Goal: Task Accomplishment & Management: Manage account settings

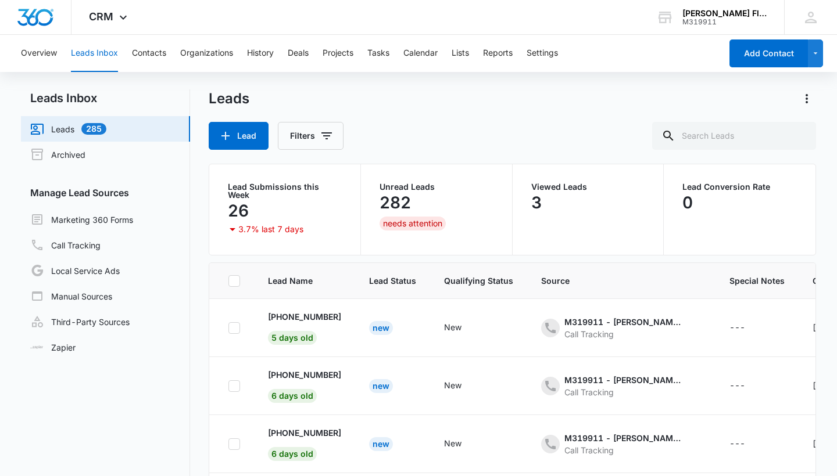
scroll to position [1, 0]
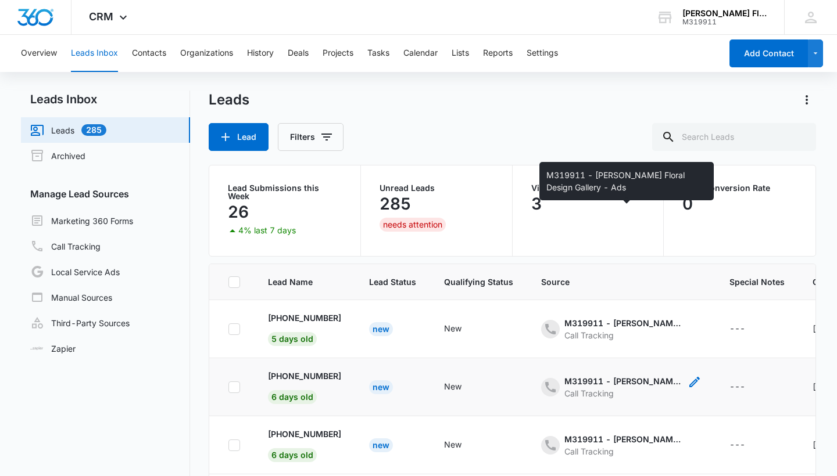
scroll to position [177, 0]
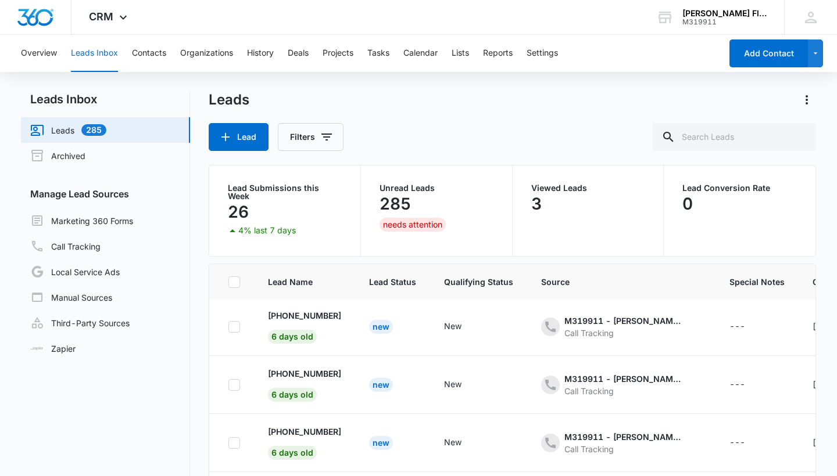
click at [452, 197] on div "285" at bounding box center [436, 203] width 114 height 23
click at [261, 52] on button "History" at bounding box center [260, 53] width 27 height 37
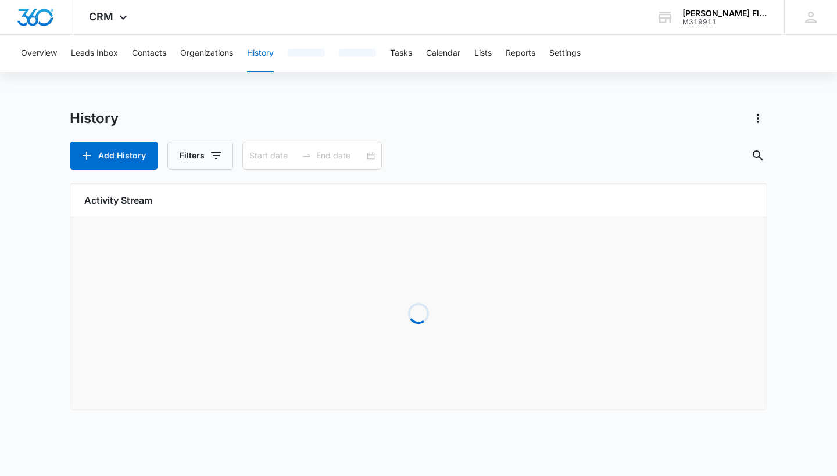
type input "09/06/2025"
type input "10/06/2025"
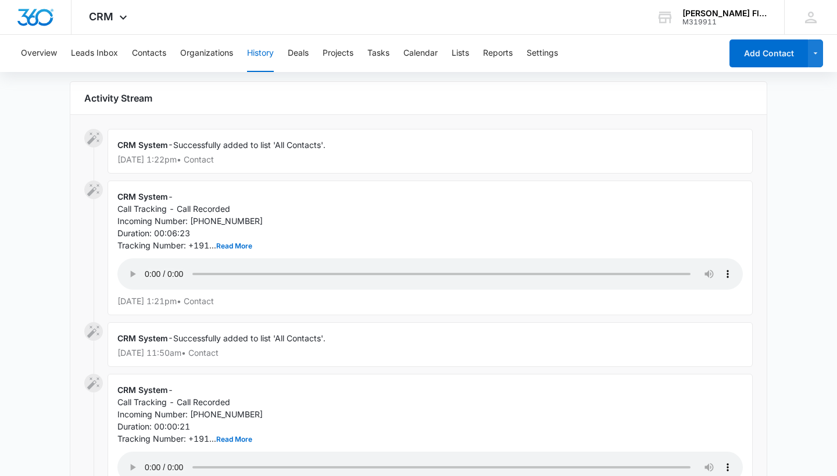
scroll to position [104, 0]
click at [148, 265] on audio "Your browser does not support the audio tag." at bounding box center [429, 272] width 625 height 31
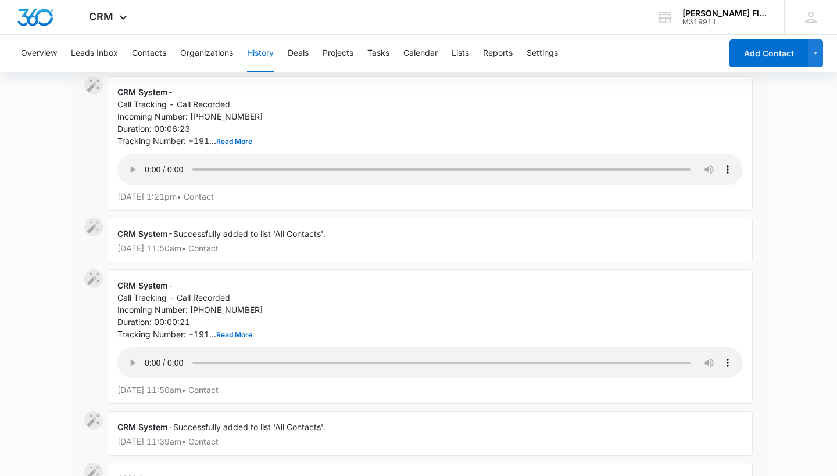
scroll to position [211, 0]
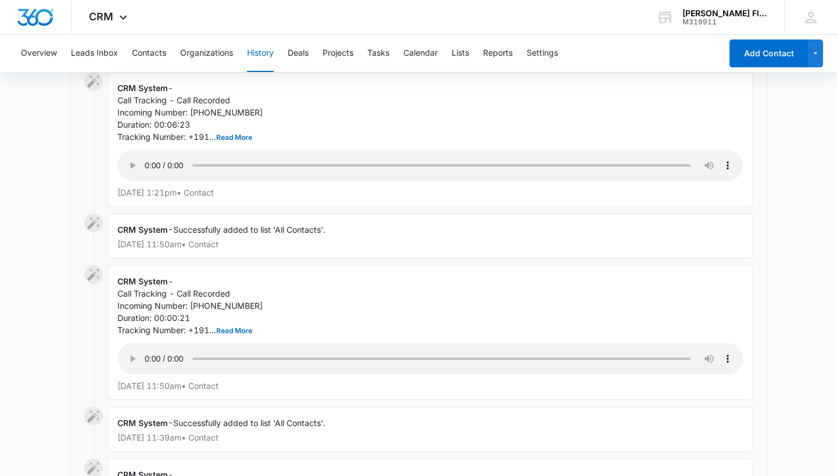
click at [145, 343] on audio "Your browser does not support the audio tag." at bounding box center [429, 358] width 625 height 31
click at [145, 163] on audio "Your browser does not support the audio tag." at bounding box center [429, 165] width 625 height 31
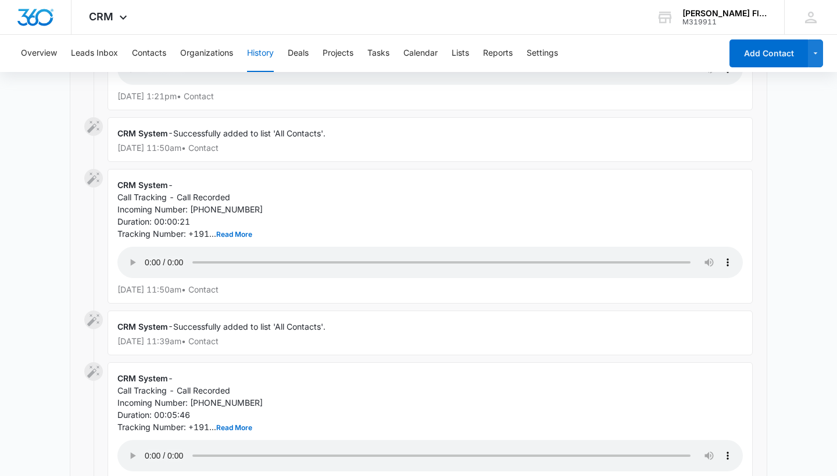
scroll to position [310, 0]
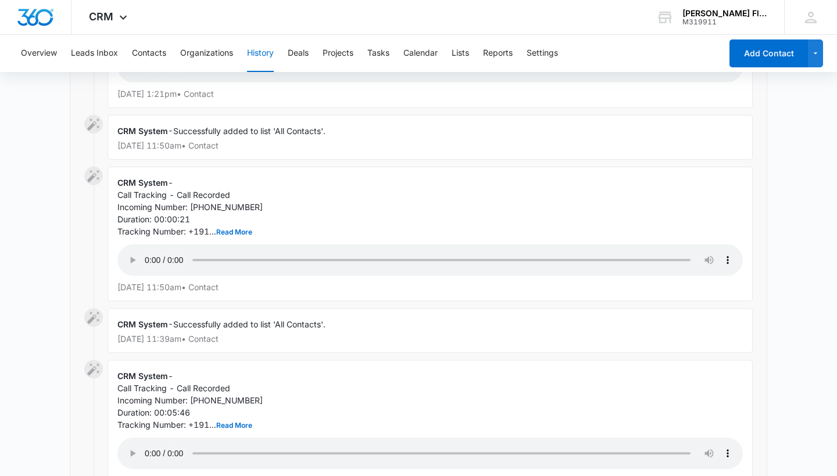
click at [146, 438] on audio "Your browser does not support the audio tag." at bounding box center [429, 453] width 625 height 31
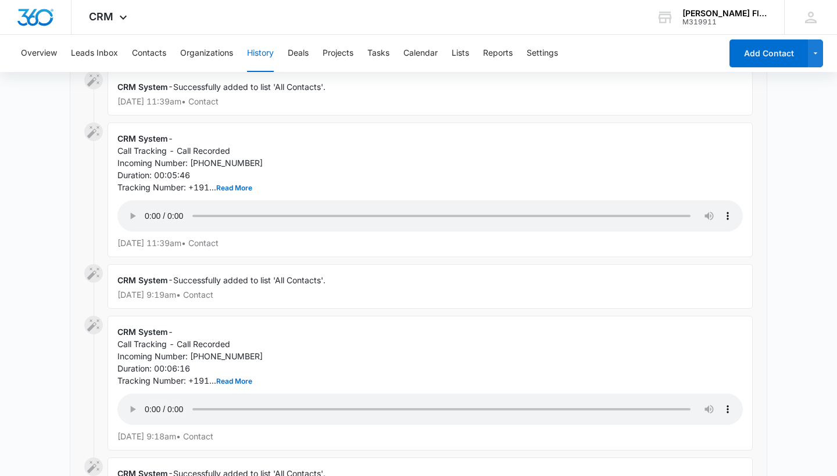
scroll to position [587, 0]
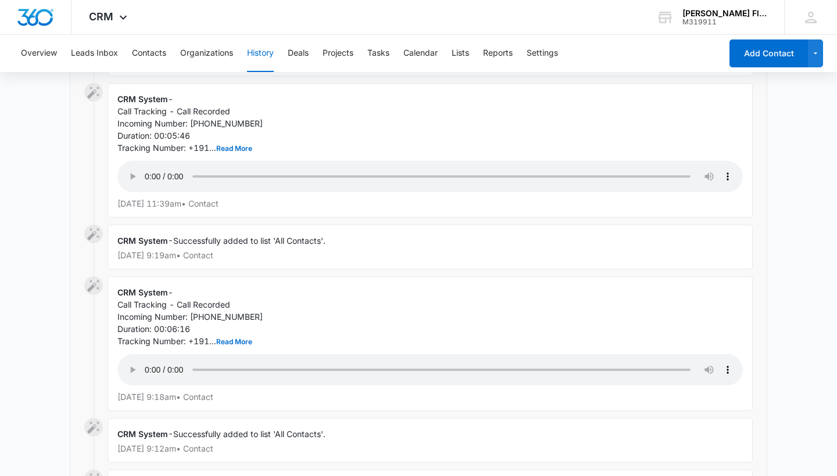
click at [151, 354] on audio "Your browser does not support the audio tag." at bounding box center [429, 369] width 625 height 31
click at [148, 354] on audio "Your browser does not support the audio tag." at bounding box center [429, 369] width 625 height 31
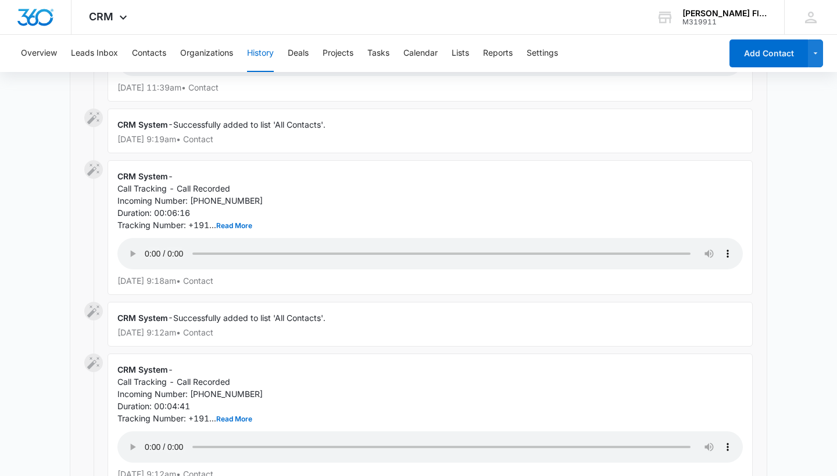
scroll to position [703, 0]
click at [144, 432] on audio "Your browser does not support the audio tag." at bounding box center [429, 447] width 625 height 31
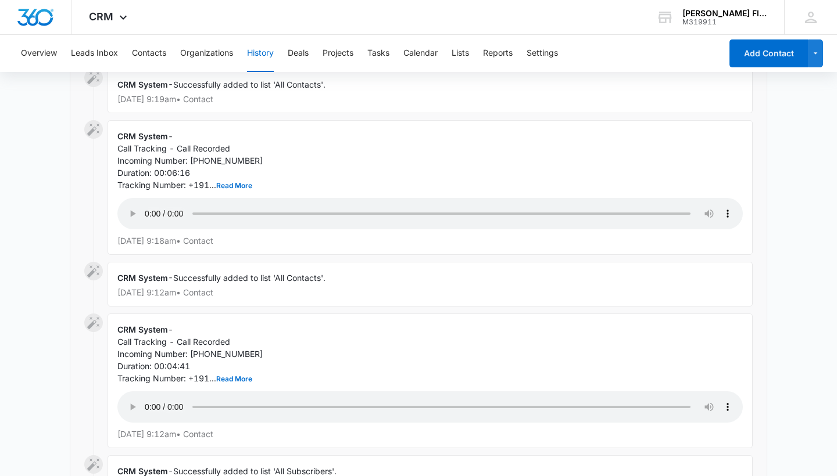
scroll to position [740, 0]
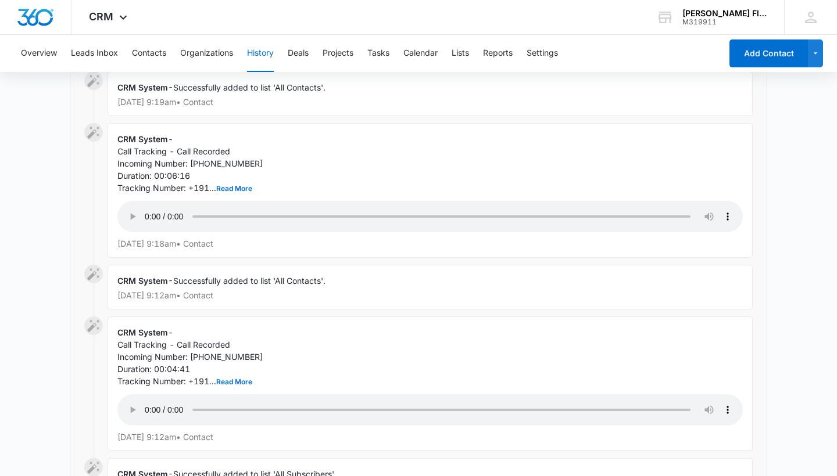
click at [142, 201] on audio "Your browser does not support the audio tag." at bounding box center [429, 216] width 625 height 31
click at [150, 201] on audio "Your browser does not support the audio tag." at bounding box center [429, 216] width 625 height 31
click at [148, 201] on audio "Your browser does not support the audio tag." at bounding box center [429, 216] width 625 height 31
click at [146, 395] on audio "Your browser does not support the audio tag." at bounding box center [429, 410] width 625 height 31
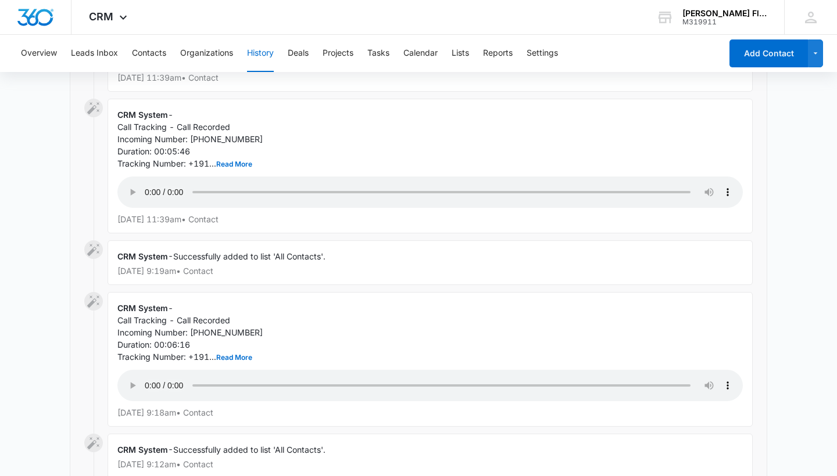
scroll to position [565, 0]
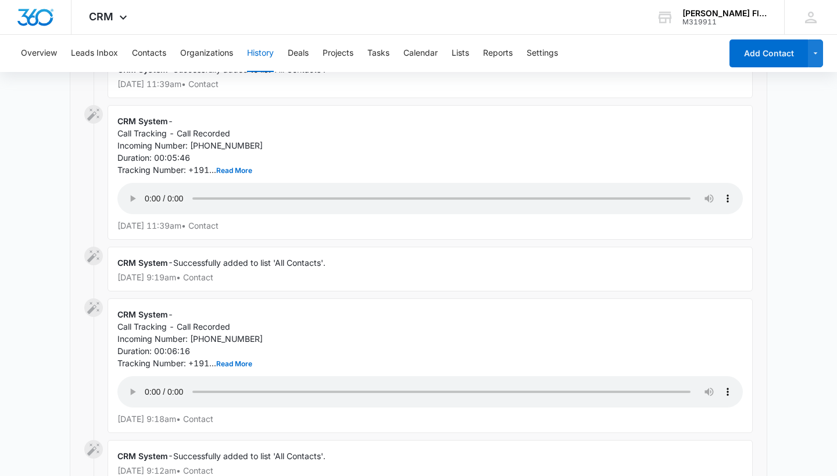
click at [147, 183] on audio "Your browser does not support the audio tag." at bounding box center [429, 198] width 625 height 31
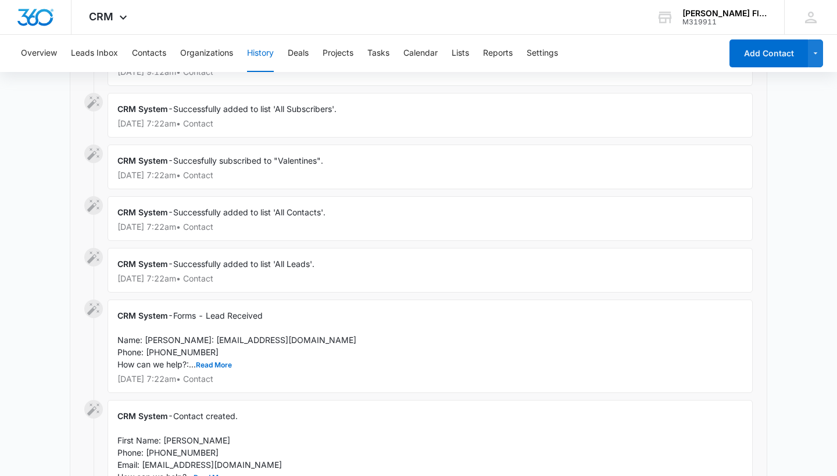
scroll to position [1109, 0]
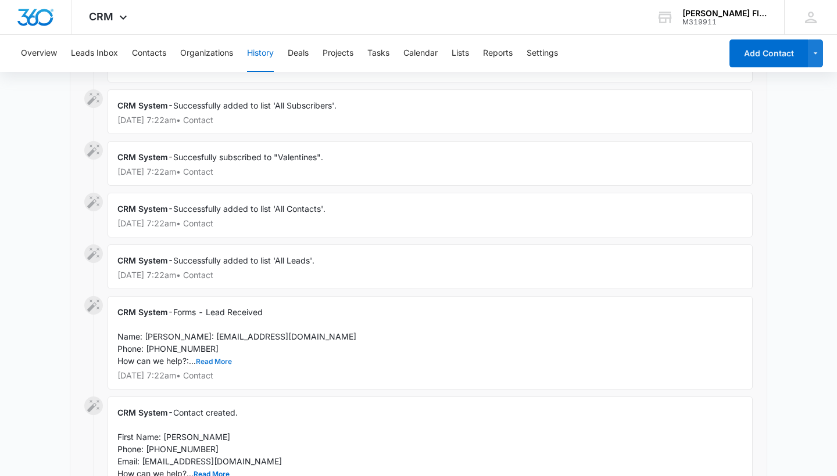
click at [215, 359] on button "Read More" at bounding box center [214, 362] width 36 height 7
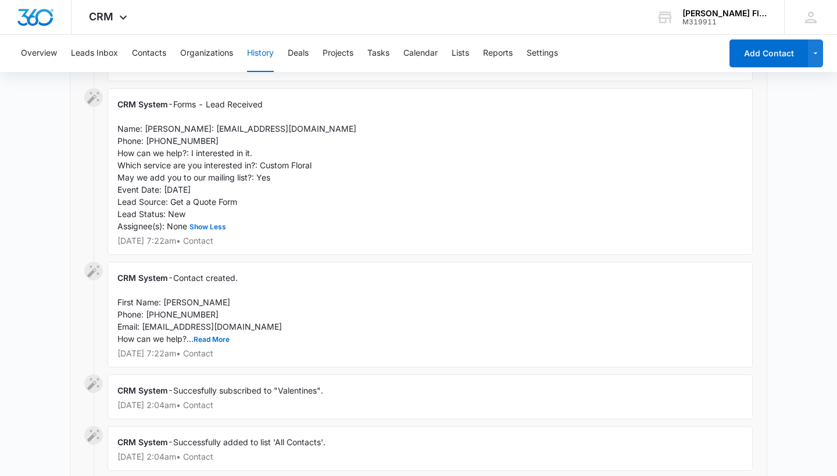
scroll to position [1318, 0]
click at [215, 336] on button "Read More" at bounding box center [211, 339] width 36 height 7
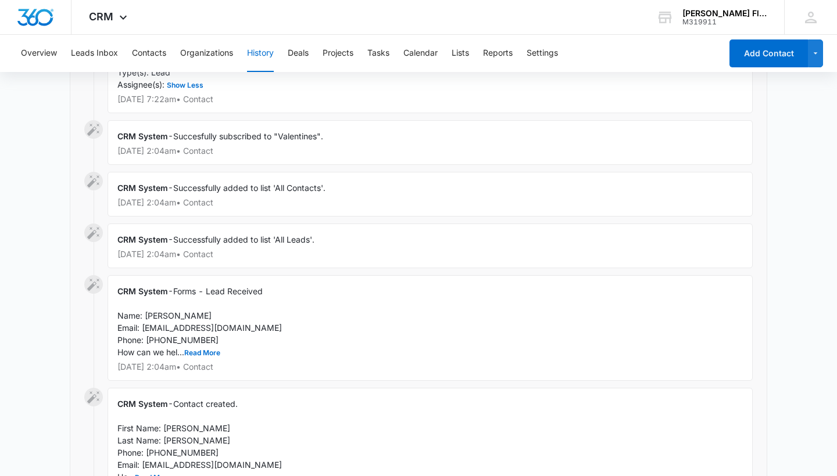
scroll to position [1673, 0]
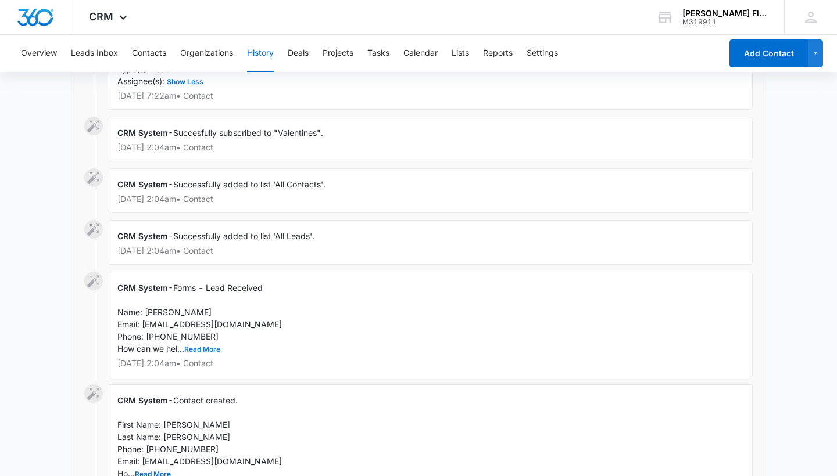
click at [202, 346] on button "Read More" at bounding box center [202, 349] width 36 height 7
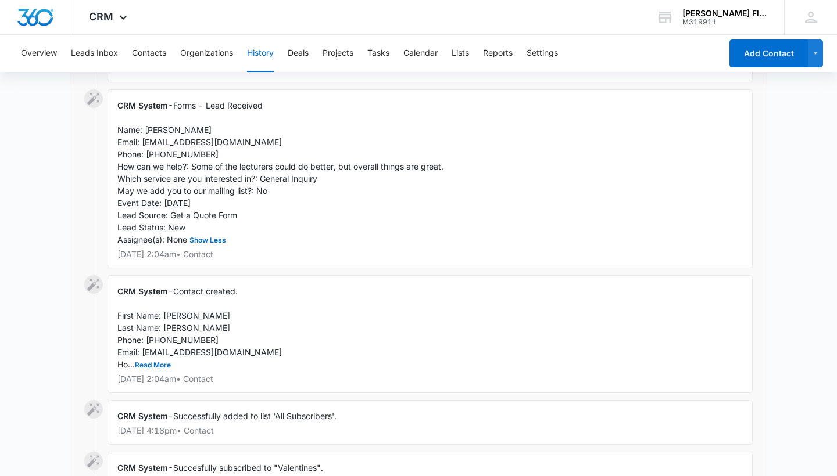
scroll to position [1857, 0]
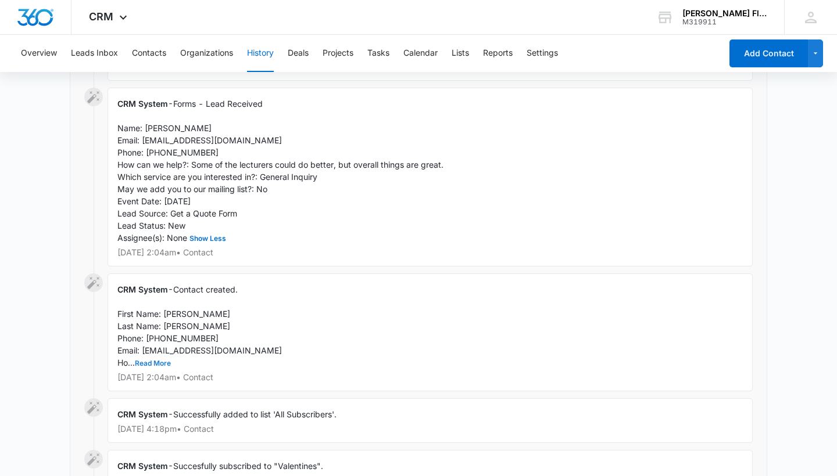
click at [155, 360] on button "Read More" at bounding box center [153, 363] width 36 height 7
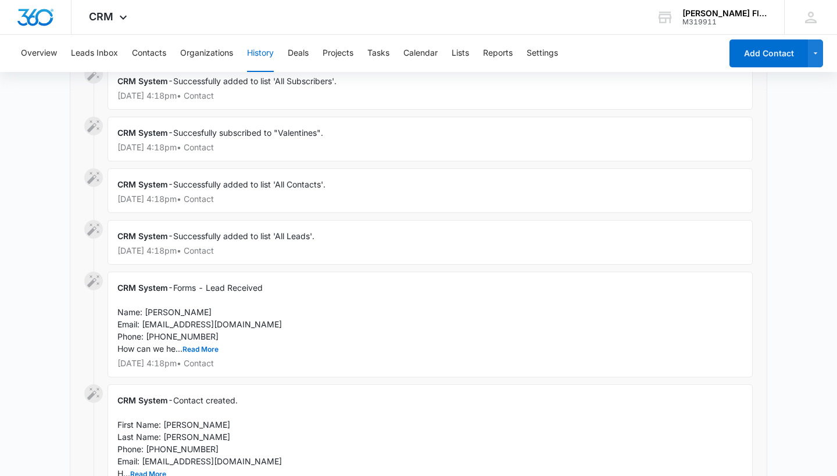
scroll to position [2289, 0]
click at [198, 346] on button "Read More" at bounding box center [200, 349] width 36 height 7
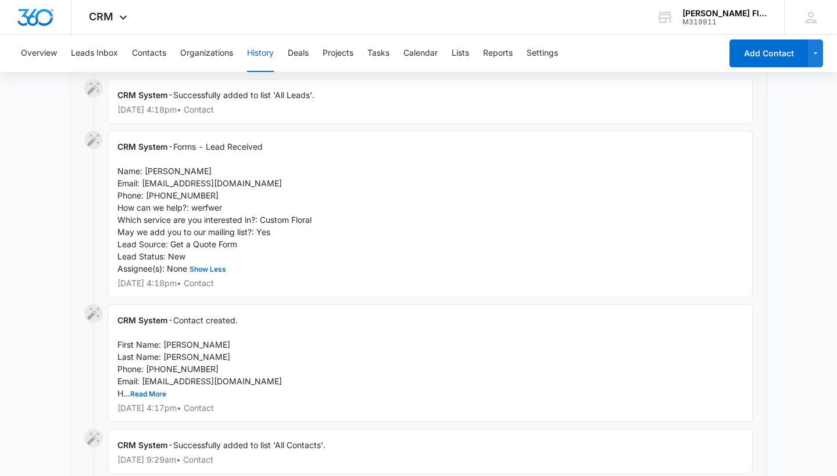
scroll to position [2442, 0]
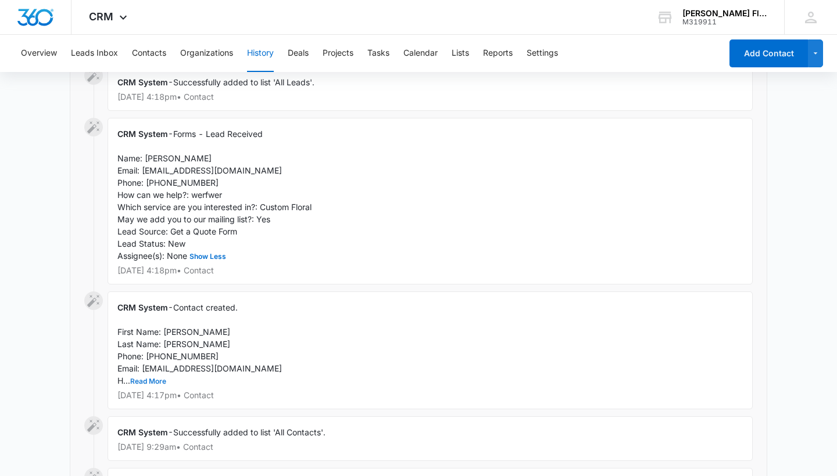
click at [144, 378] on button "Read More" at bounding box center [148, 381] width 36 height 7
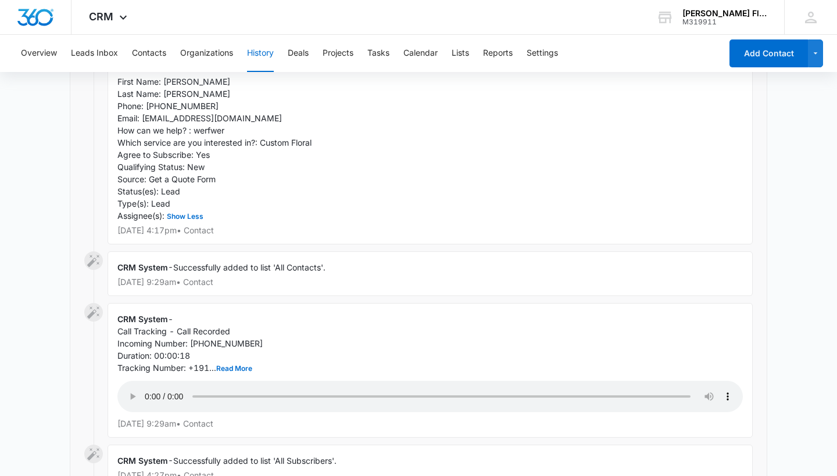
scroll to position [2692, 0]
click at [147, 382] on audio "Your browser does not support the audio tag." at bounding box center [429, 397] width 625 height 31
click at [148, 382] on audio "Your browser does not support the audio tag." at bounding box center [429, 397] width 625 height 31
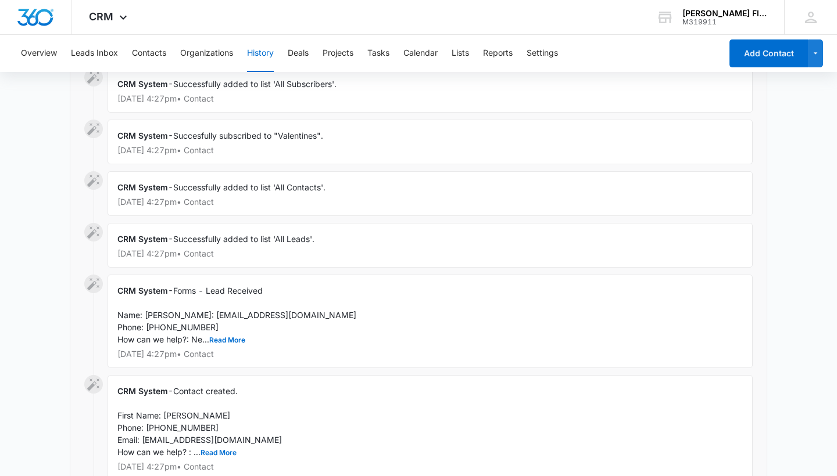
scroll to position [3071, 0]
click at [220, 336] on button "Read More" at bounding box center [227, 339] width 36 height 7
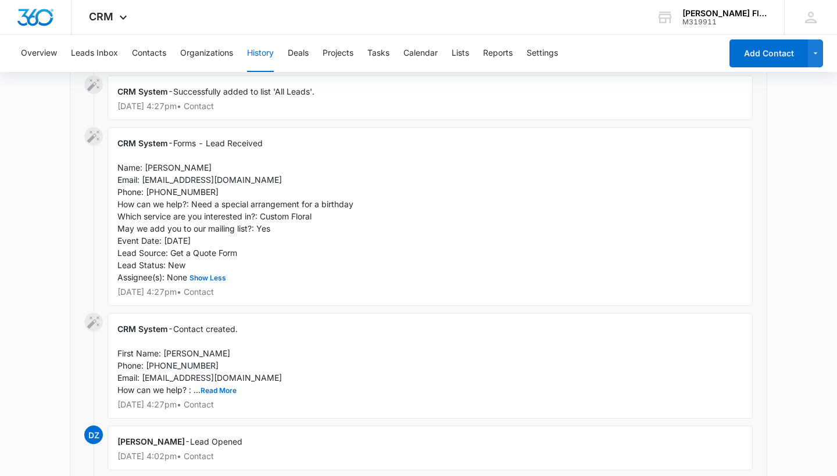
scroll to position [3217, 0]
click at [221, 388] on button "Read More" at bounding box center [218, 391] width 36 height 7
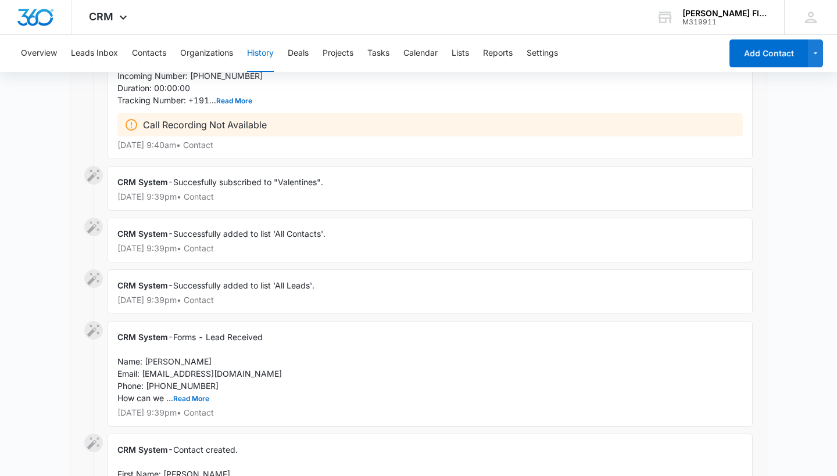
scroll to position [3864, 0]
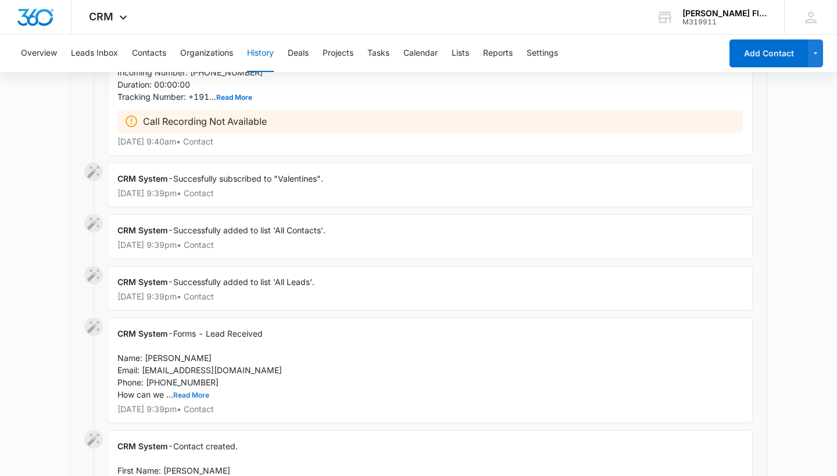
click at [191, 392] on button "Read More" at bounding box center [191, 395] width 36 height 7
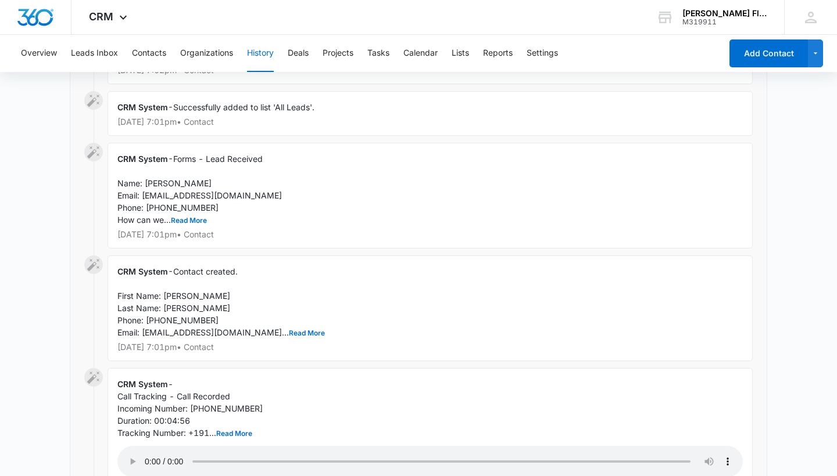
scroll to position [4492, 0]
click at [148, 447] on audio "Your browser does not support the audio tag." at bounding box center [429, 462] width 625 height 31
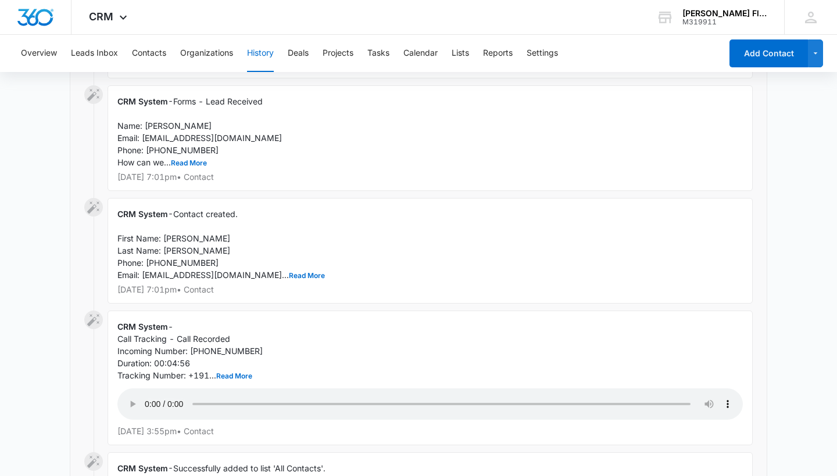
scroll to position [4559, 0]
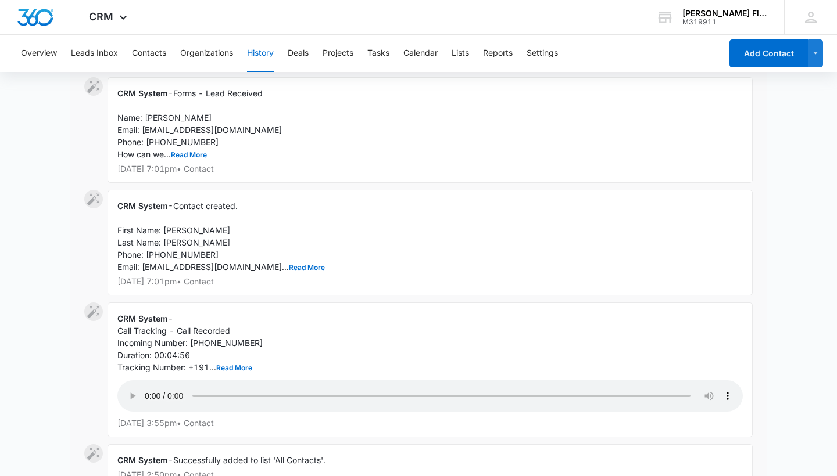
click at [146, 381] on audio "Your browser does not support the audio tag." at bounding box center [429, 396] width 625 height 31
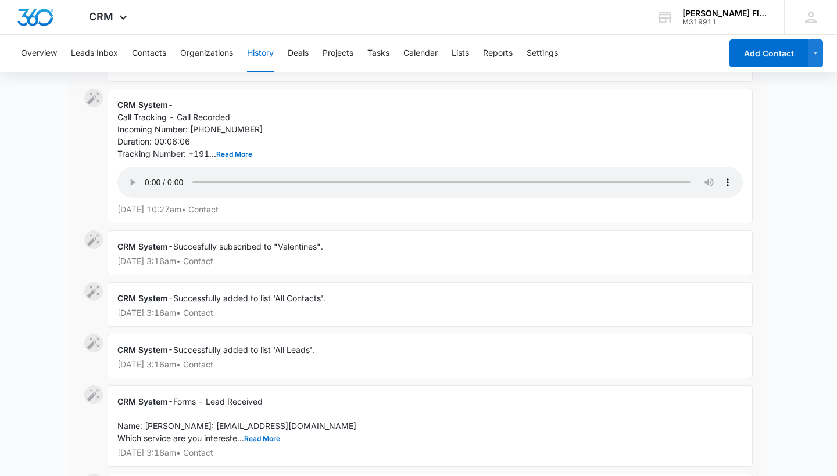
scroll to position [5150, 0]
click at [253, 435] on button "Read More" at bounding box center [262, 438] width 36 height 7
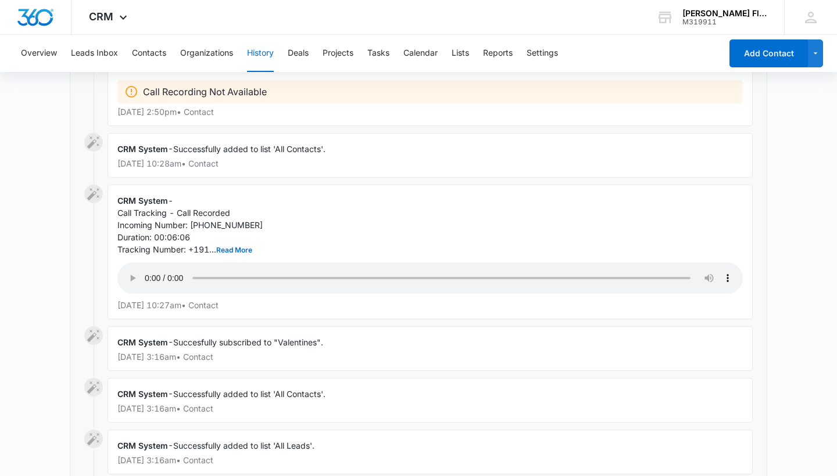
scroll to position [5052, 0]
click at [147, 263] on audio "Your browser does not support the audio tag." at bounding box center [429, 278] width 625 height 31
click at [211, 263] on audio "Your browser does not support the audio tag." at bounding box center [429, 278] width 625 height 31
click at [148, 263] on audio "Your browser does not support the audio tag." at bounding box center [429, 278] width 625 height 31
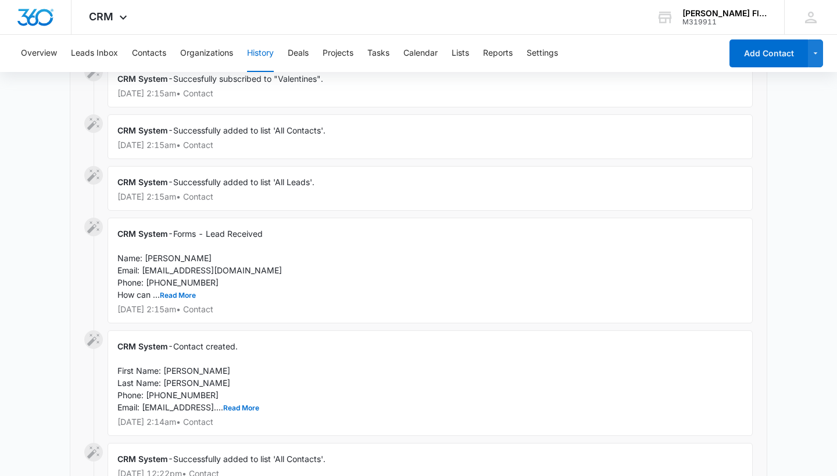
scroll to position [5764, 0]
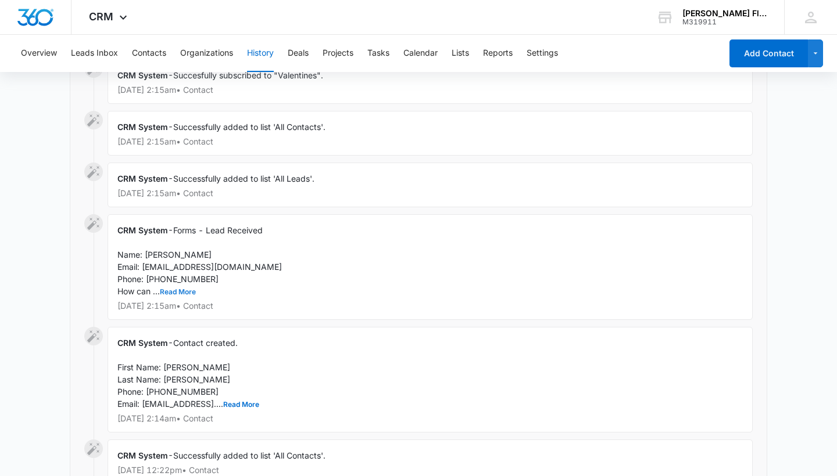
click at [187, 289] on button "Read More" at bounding box center [178, 292] width 36 height 7
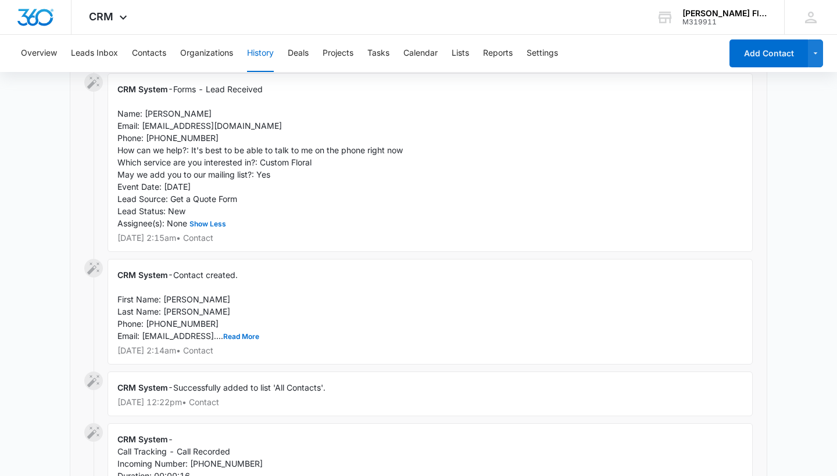
scroll to position [5917, 0]
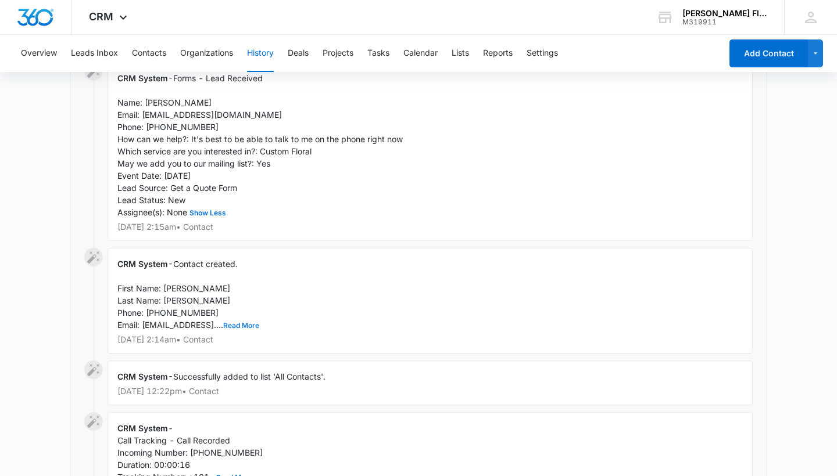
click at [248, 322] on button "Read More" at bounding box center [241, 325] width 36 height 7
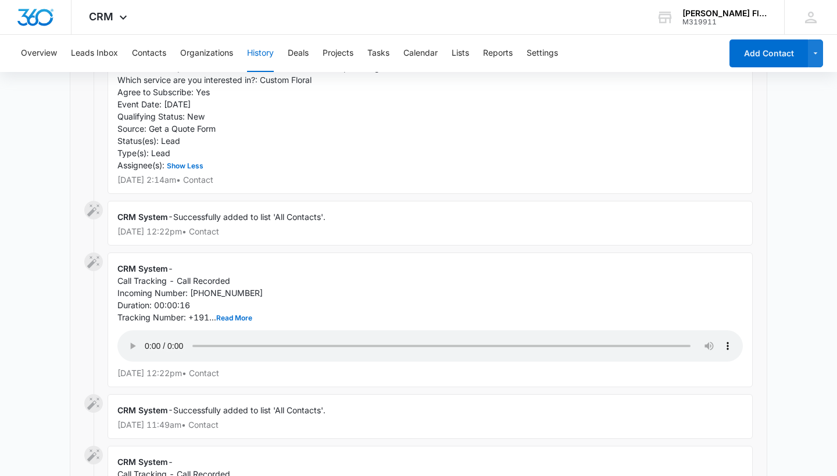
scroll to position [6198, 0]
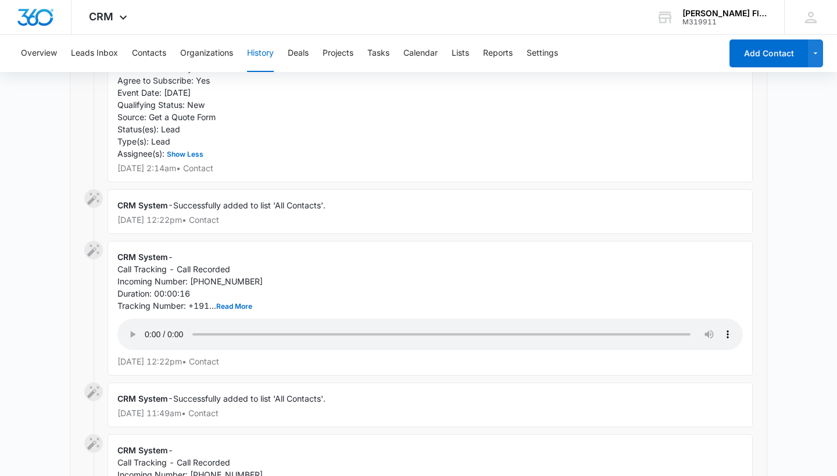
click at [145, 319] on audio "Your browser does not support the audio tag." at bounding box center [429, 334] width 625 height 31
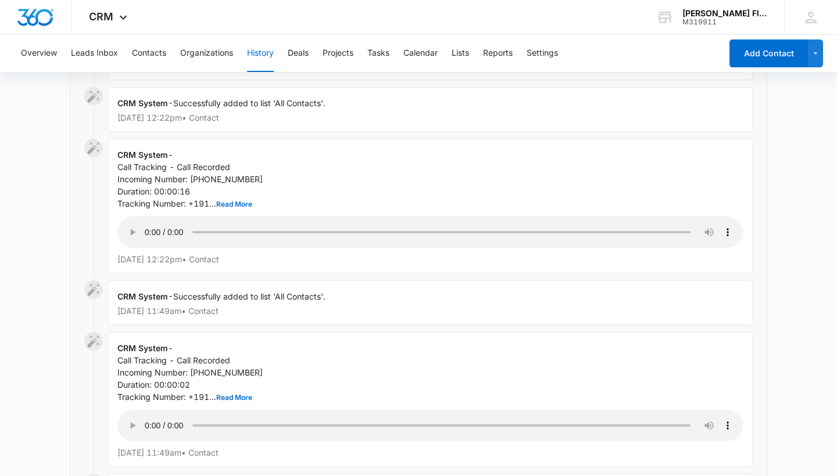
scroll to position [6299, 0]
click at [145, 411] on audio "Your browser does not support the audio tag." at bounding box center [429, 426] width 625 height 31
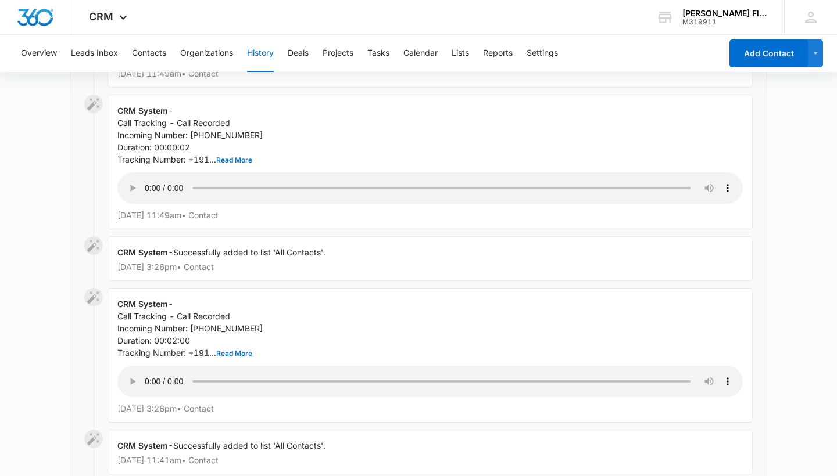
scroll to position [6540, 0]
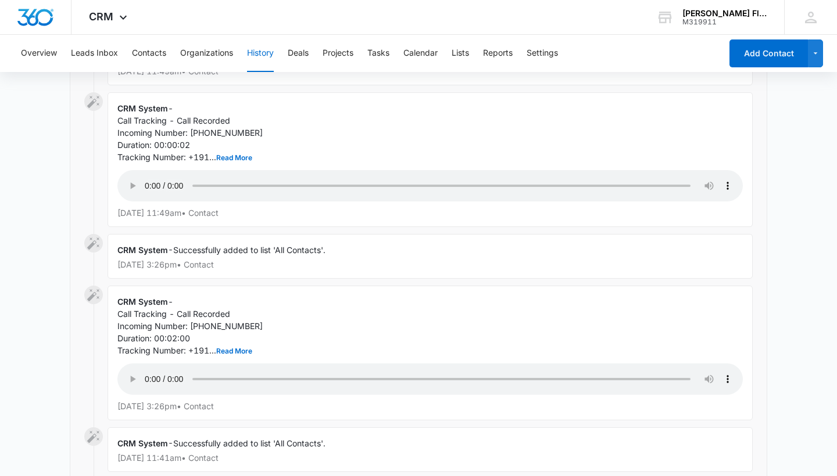
click at [145, 364] on audio "Your browser does not support the audio tag." at bounding box center [429, 379] width 625 height 31
click at [227, 348] on button "Read More" at bounding box center [234, 351] width 36 height 7
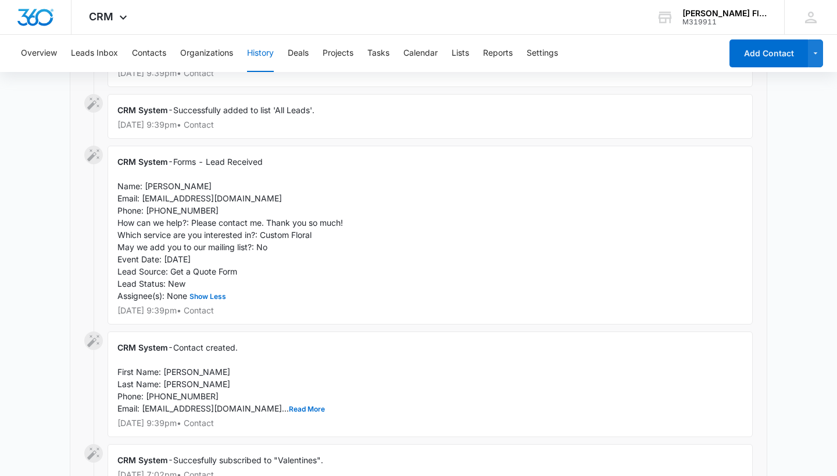
scroll to position [4035, 0]
